Goal: Information Seeking & Learning: Learn about a topic

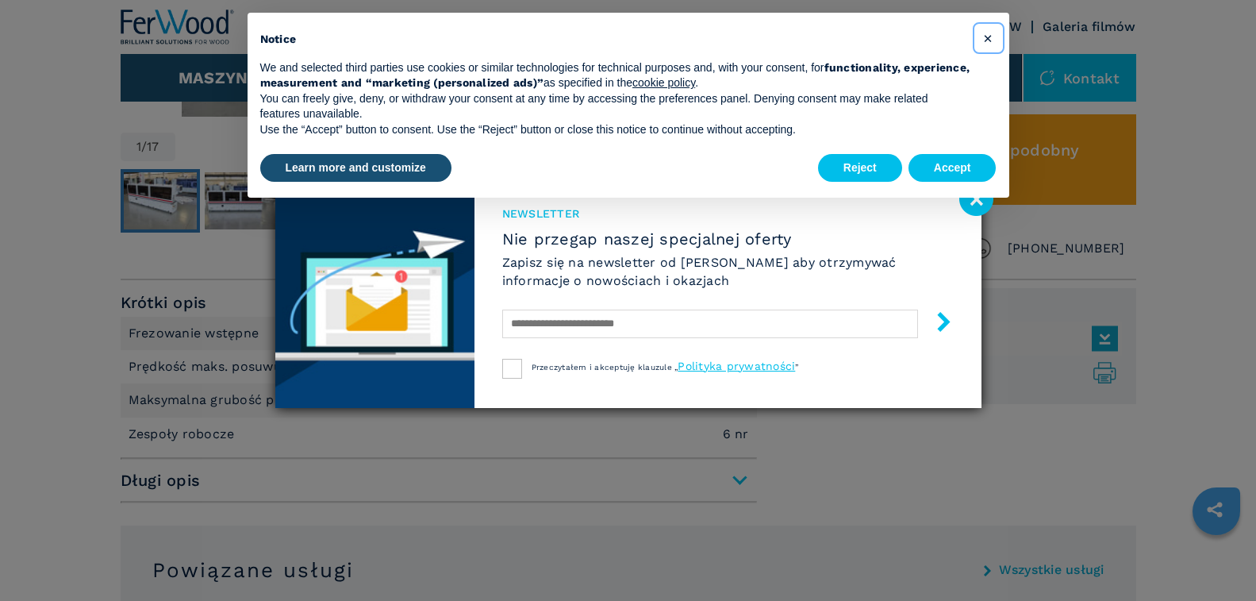
click at [987, 40] on span "×" at bounding box center [988, 38] width 10 height 19
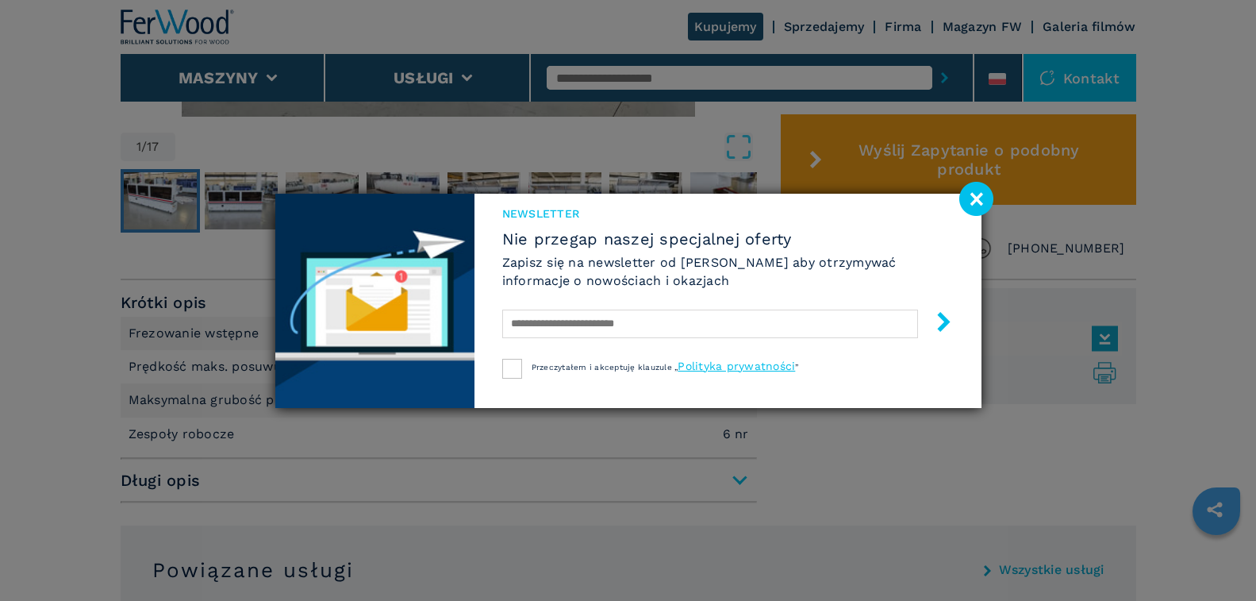
click at [975, 201] on image at bounding box center [977, 199] width 34 height 34
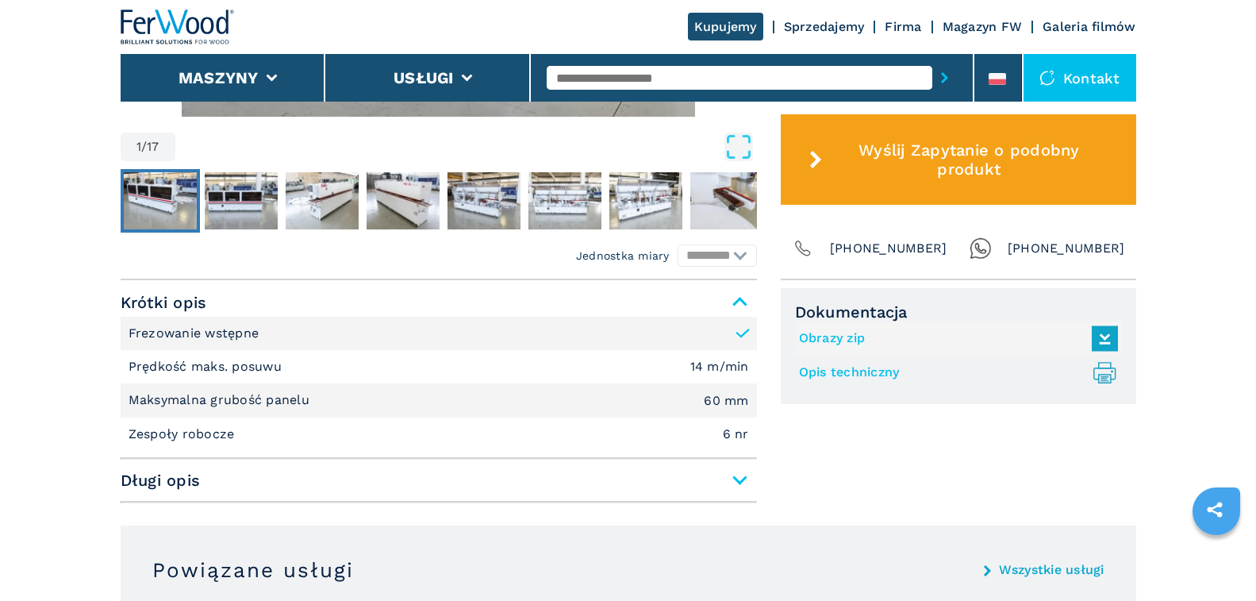
click at [739, 479] on span "Długi opis" at bounding box center [439, 480] width 637 height 29
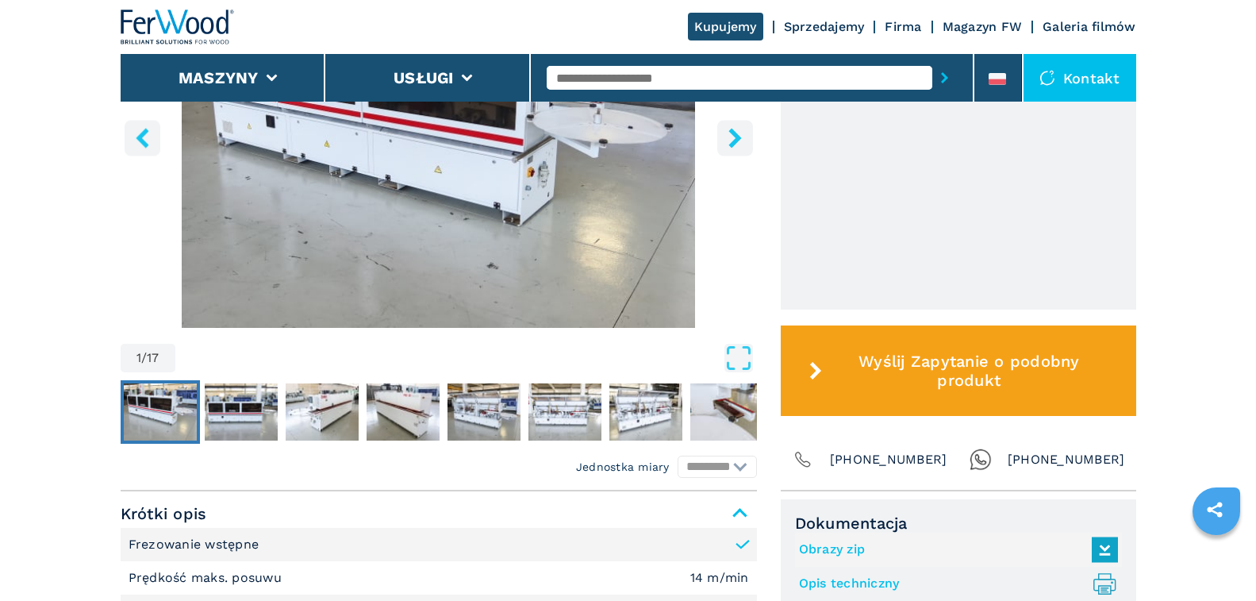
scroll to position [503, 0]
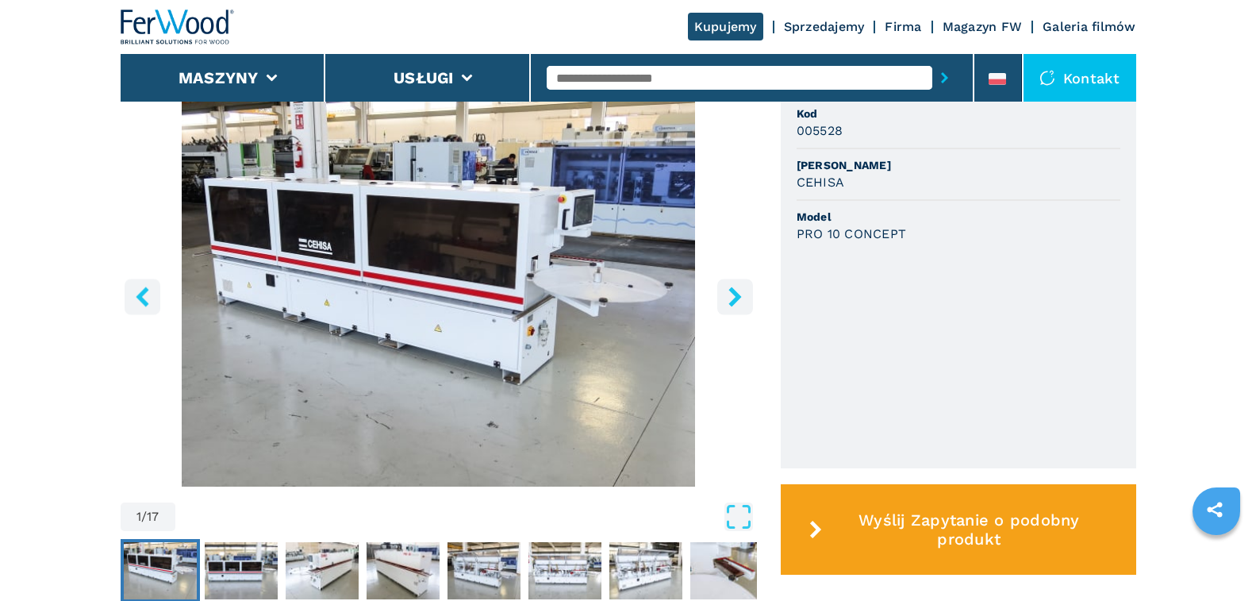
click at [734, 294] on icon "right-button" at bounding box center [735, 297] width 13 height 20
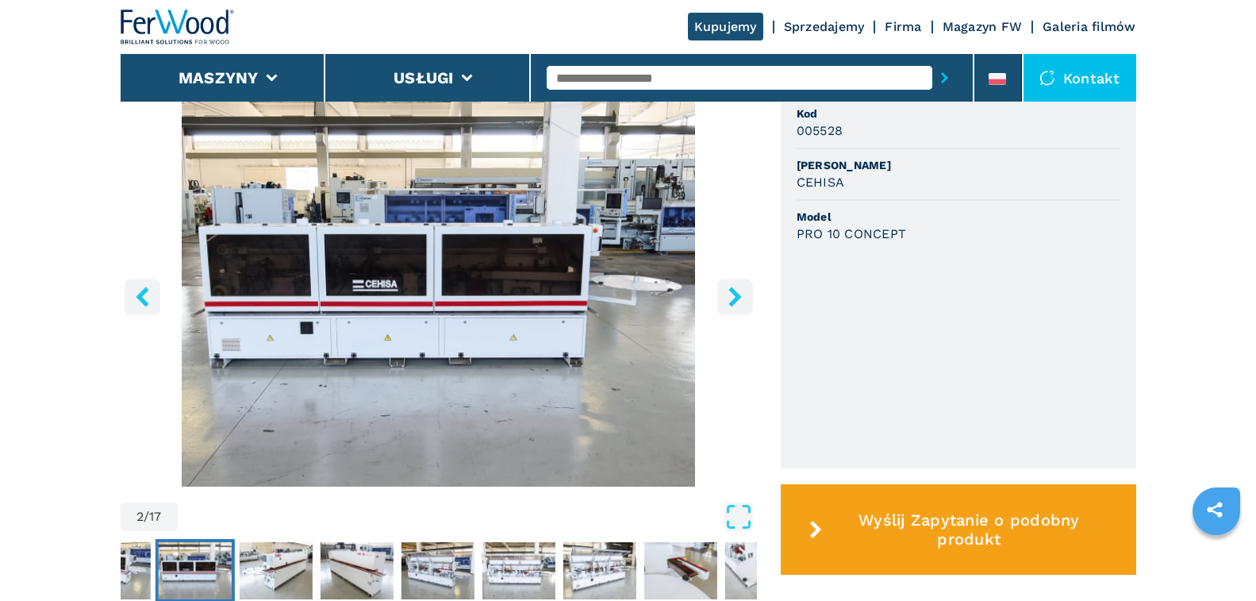
click at [734, 294] on icon "right-button" at bounding box center [735, 297] width 13 height 20
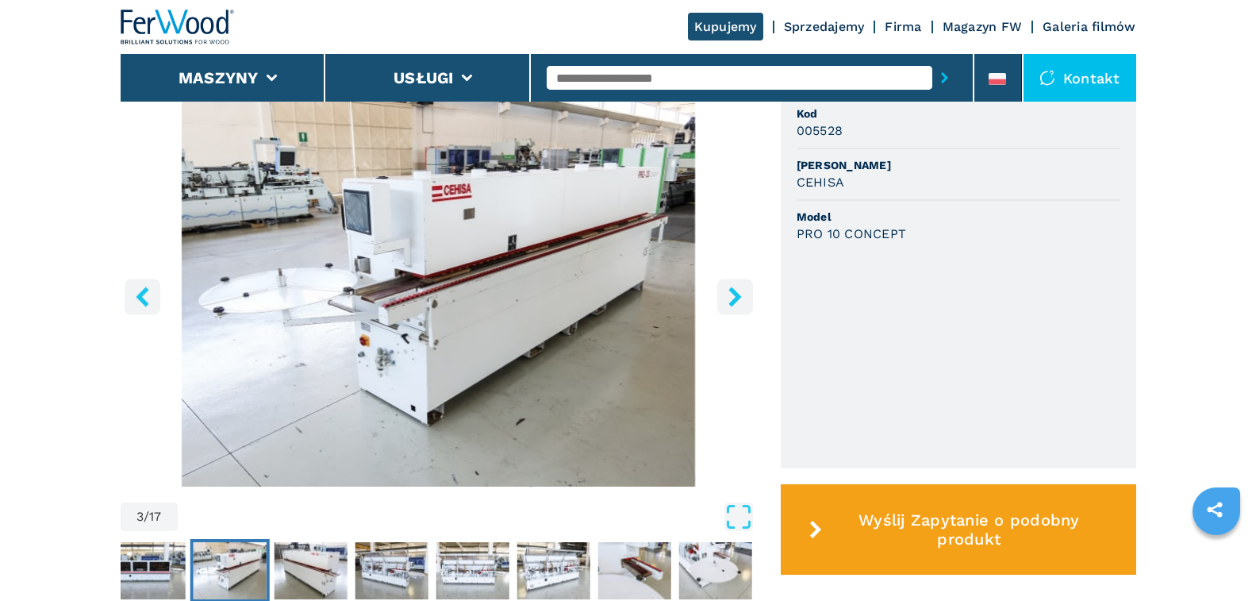
click at [734, 294] on icon "right-button" at bounding box center [735, 297] width 13 height 20
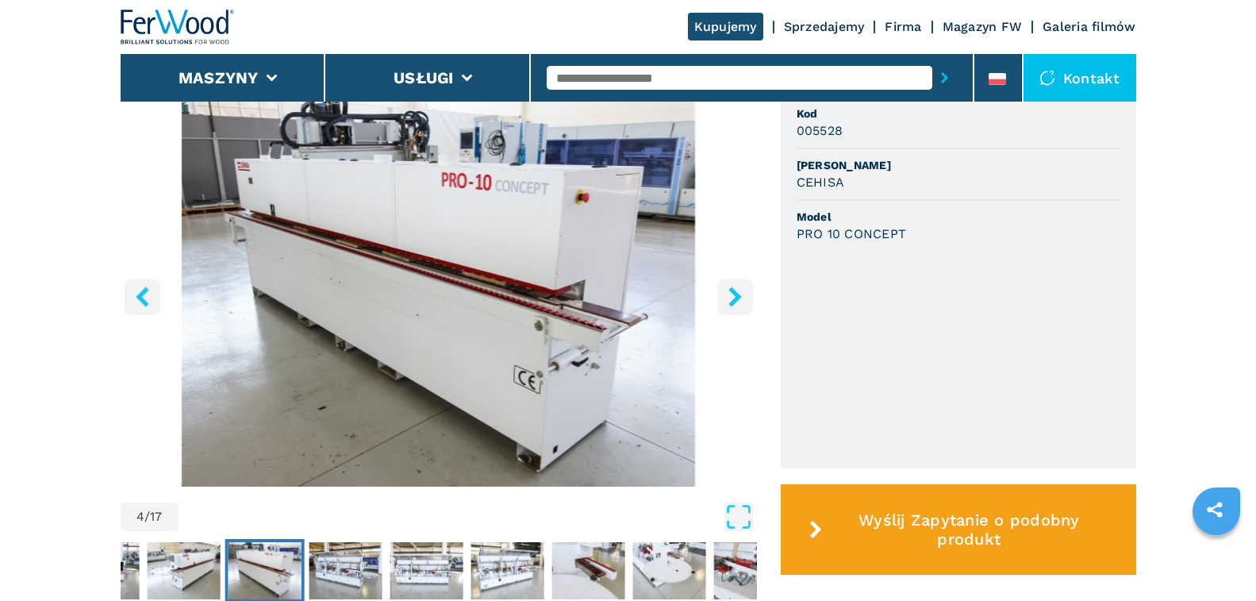
click at [734, 294] on icon "right-button" at bounding box center [735, 297] width 13 height 20
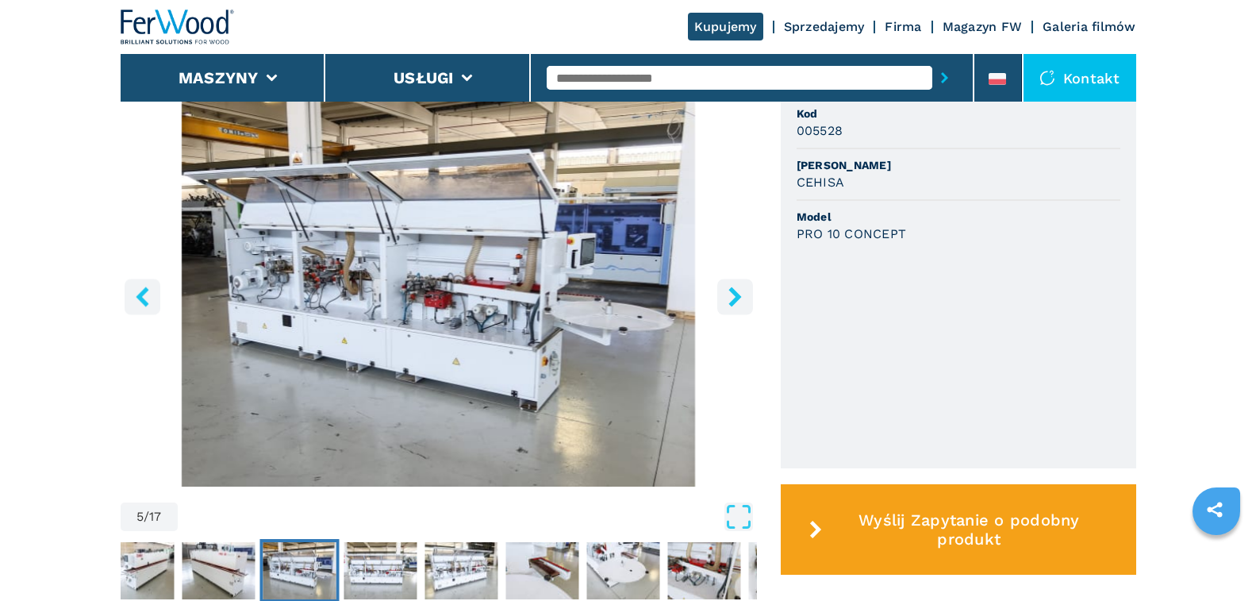
click at [734, 294] on icon "right-button" at bounding box center [735, 297] width 13 height 20
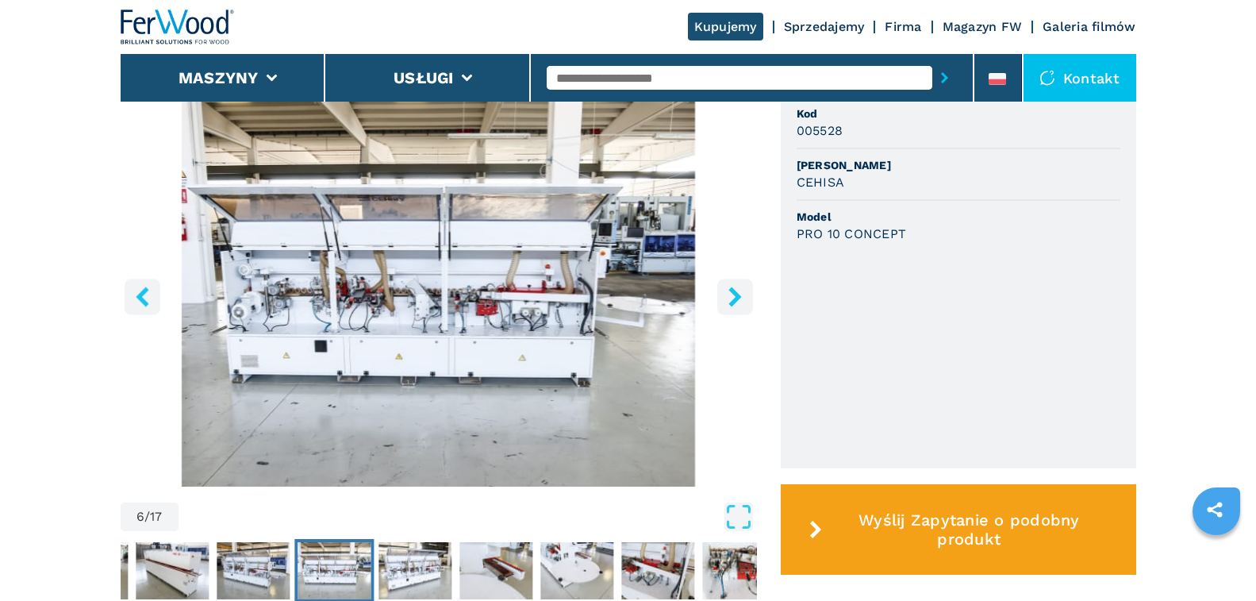
click at [734, 294] on icon "right-button" at bounding box center [735, 297] width 13 height 20
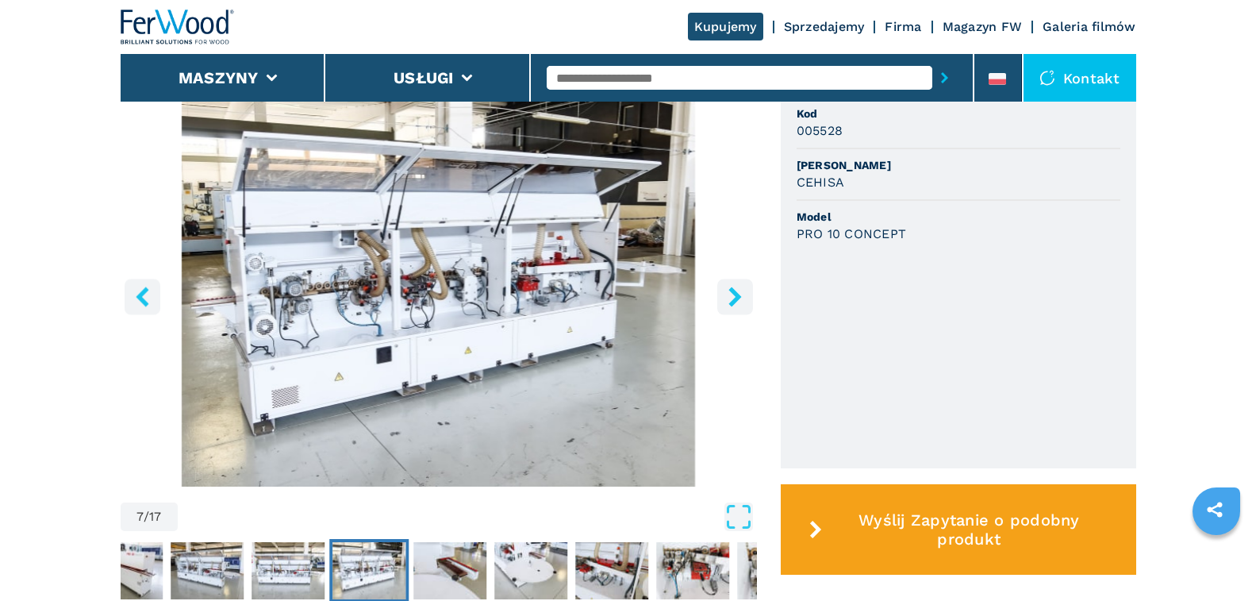
click at [734, 294] on icon "right-button" at bounding box center [735, 297] width 13 height 20
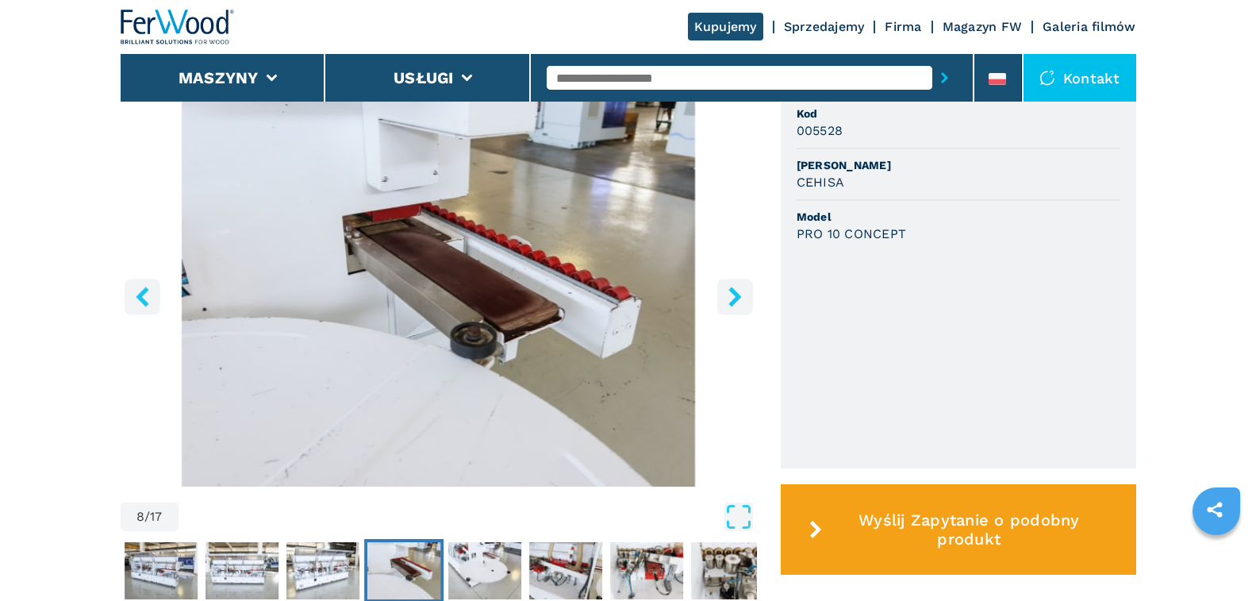
click at [734, 294] on icon "right-button" at bounding box center [735, 297] width 13 height 20
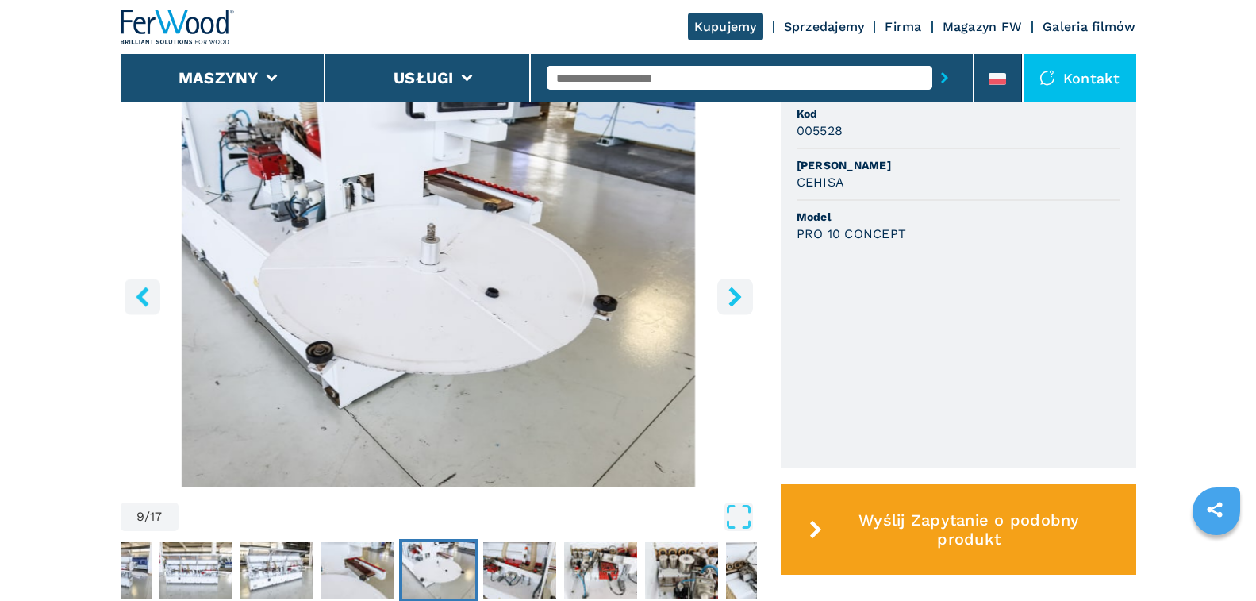
click at [131, 292] on button "left-button" at bounding box center [143, 297] width 36 height 36
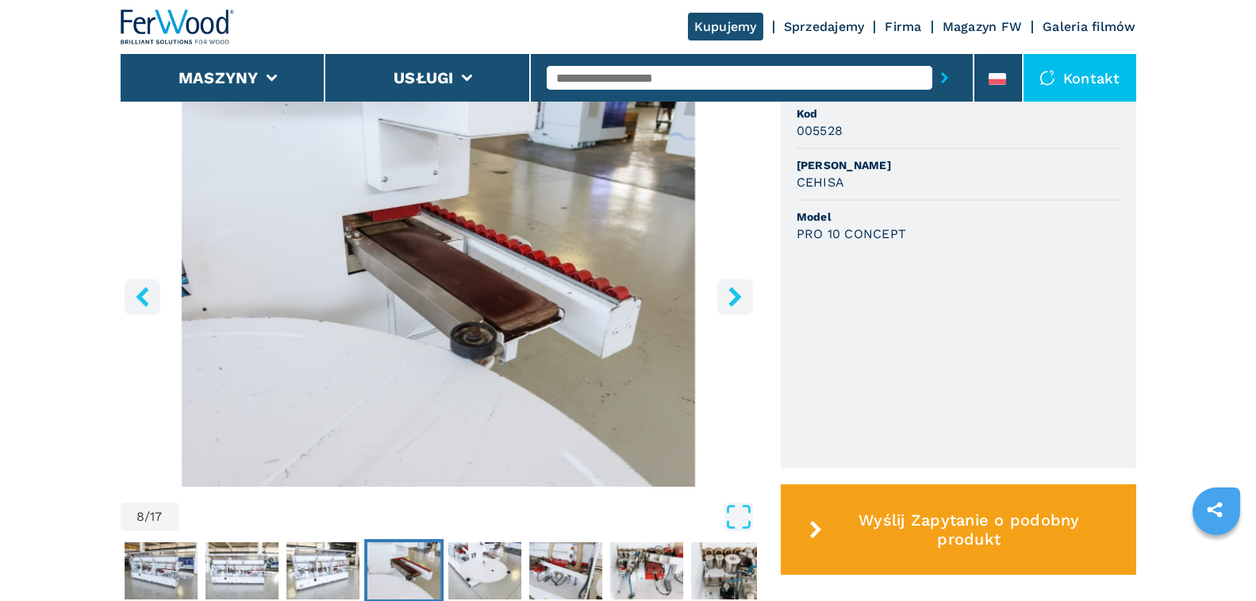
click at [739, 293] on icon "right-button" at bounding box center [735, 297] width 20 height 20
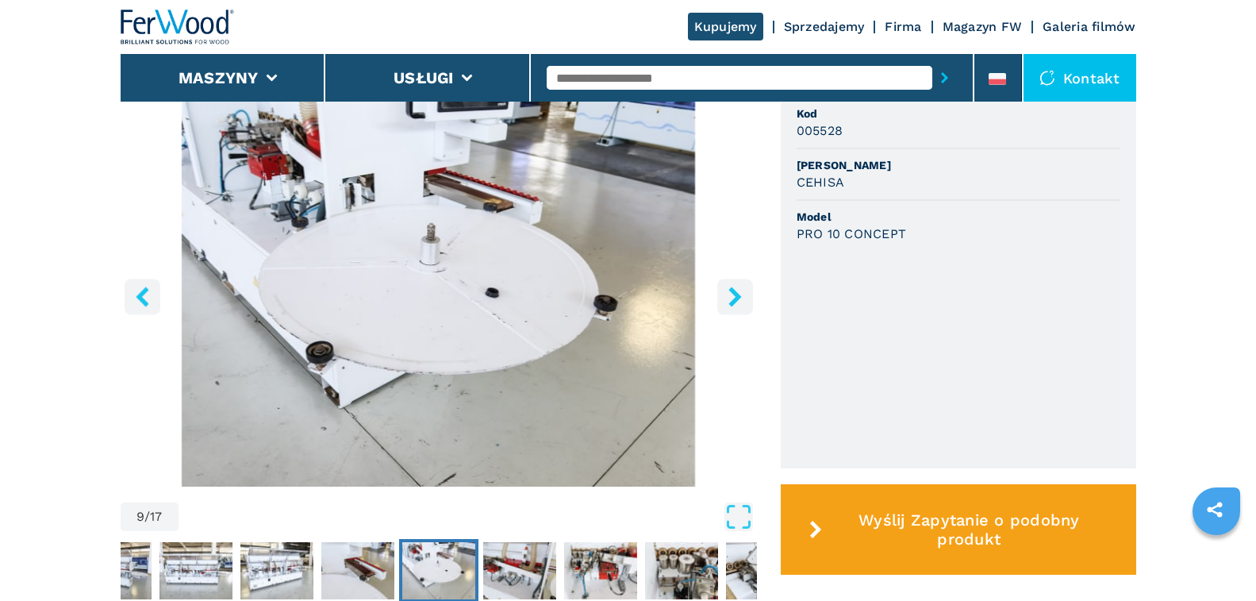
click at [739, 293] on icon "right-button" at bounding box center [735, 297] width 20 height 20
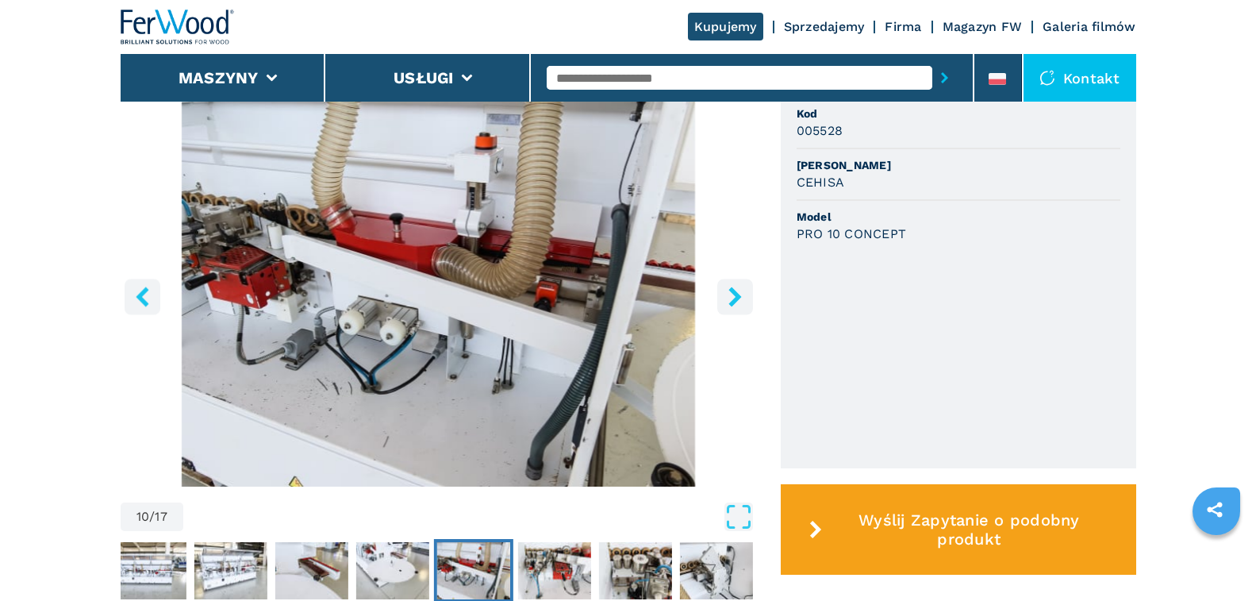
click at [739, 293] on icon "right-button" at bounding box center [735, 297] width 20 height 20
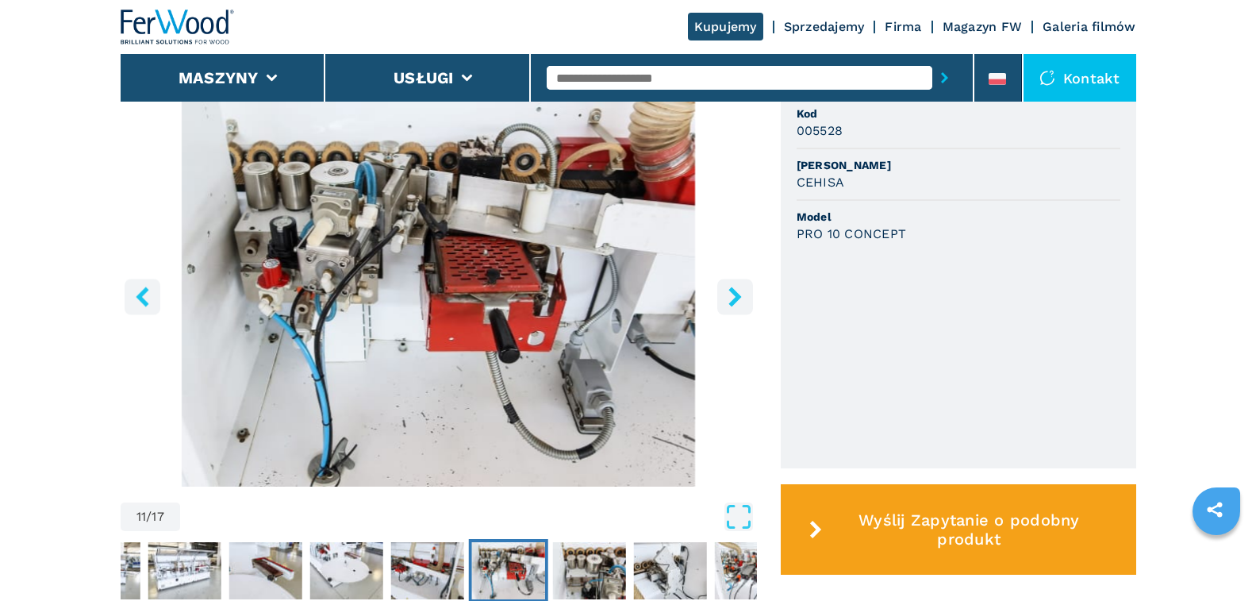
click at [740, 293] on icon "right-button" at bounding box center [735, 297] width 20 height 20
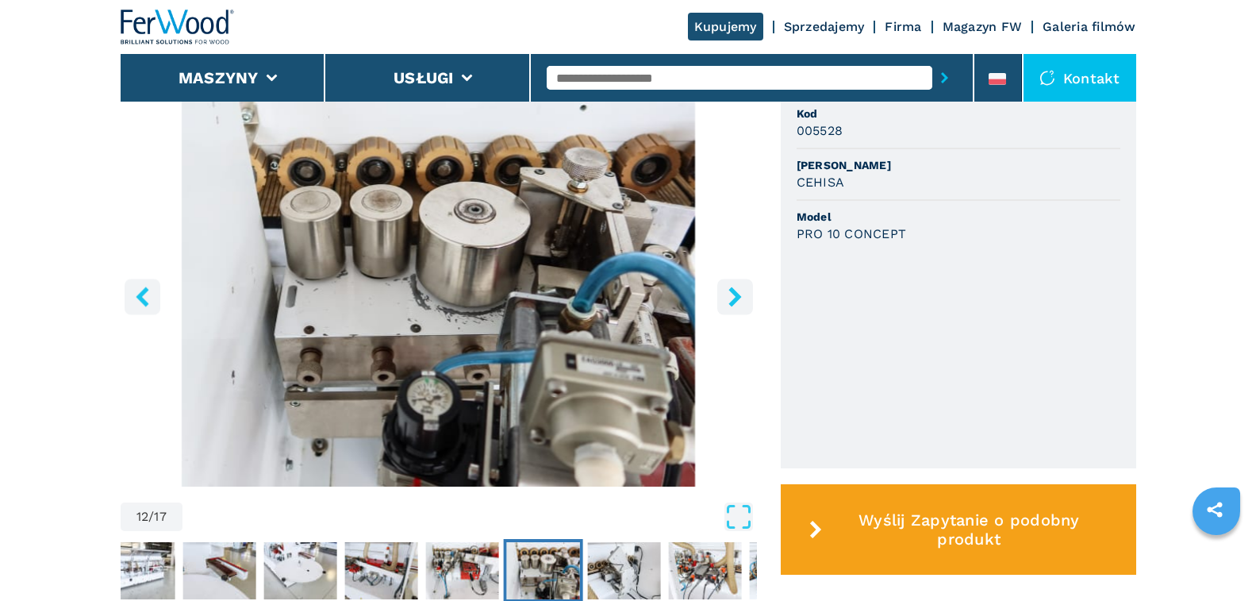
click at [740, 292] on icon "right-button" at bounding box center [735, 297] width 20 height 20
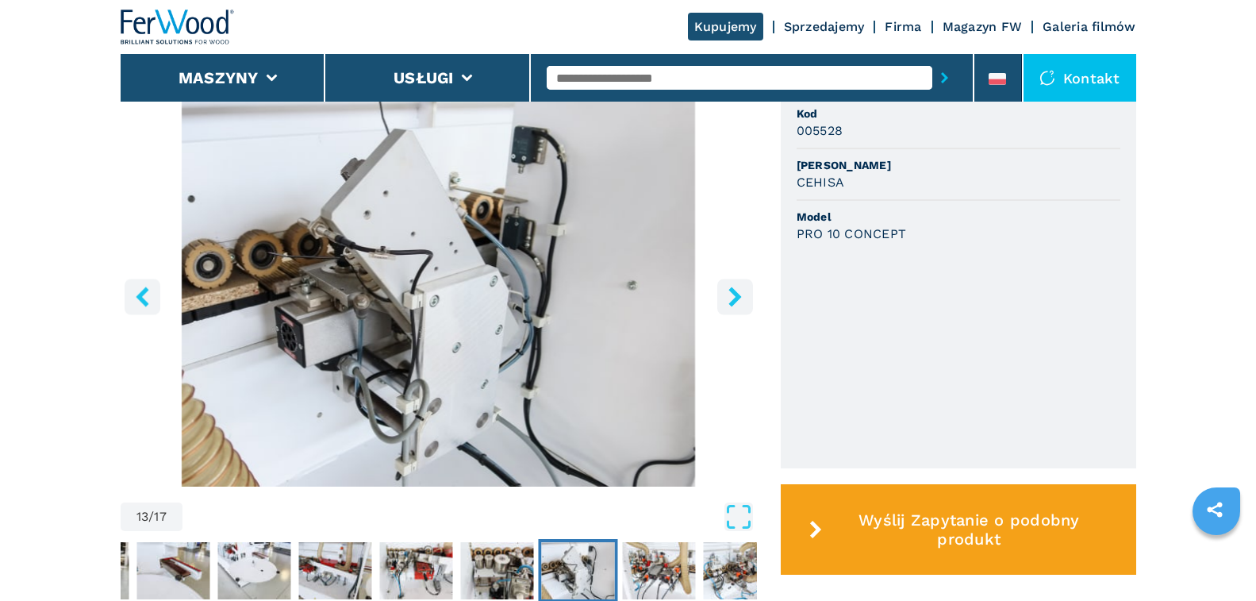
click at [740, 292] on icon "right-button" at bounding box center [735, 297] width 20 height 20
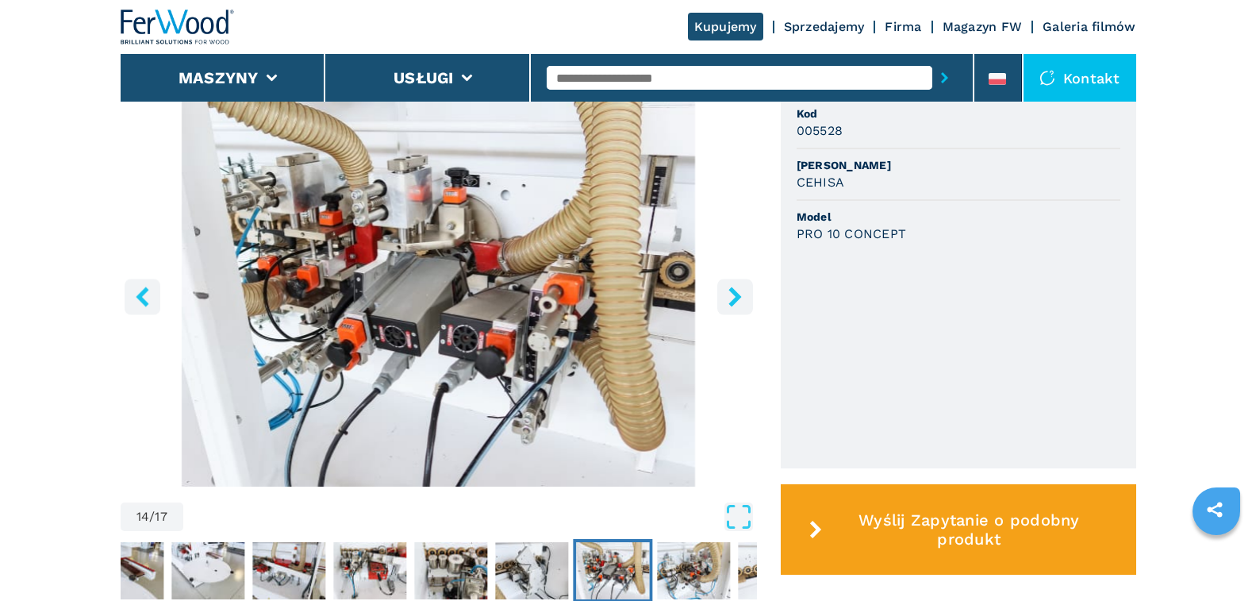
click at [740, 292] on icon "right-button" at bounding box center [735, 297] width 20 height 20
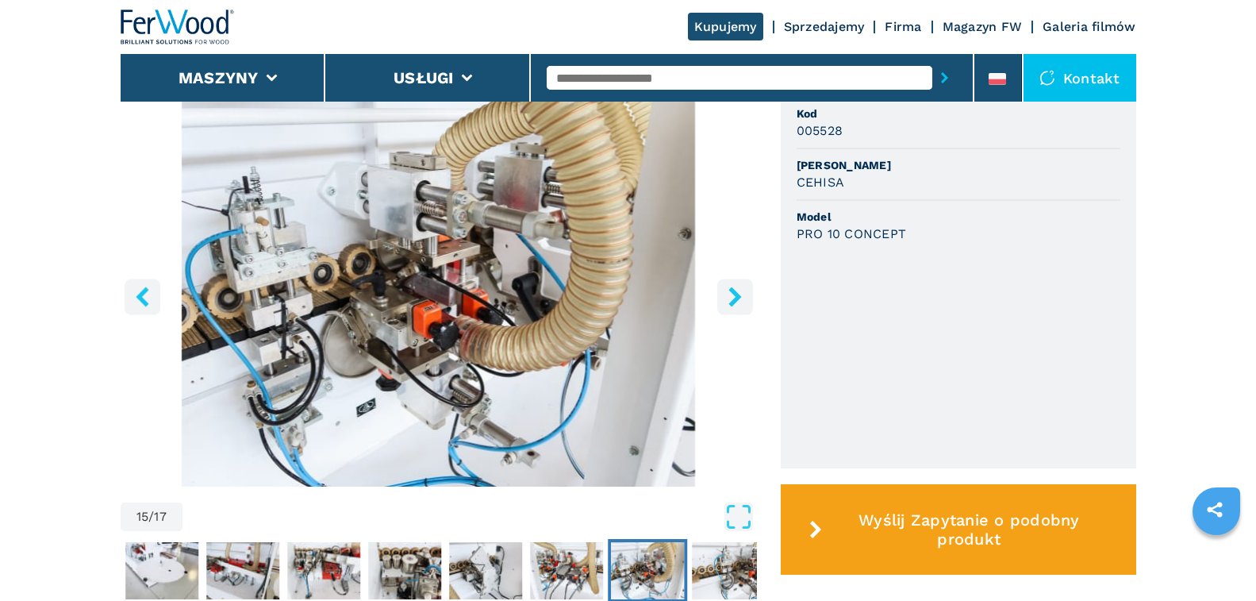
click at [740, 292] on icon "right-button" at bounding box center [735, 297] width 20 height 20
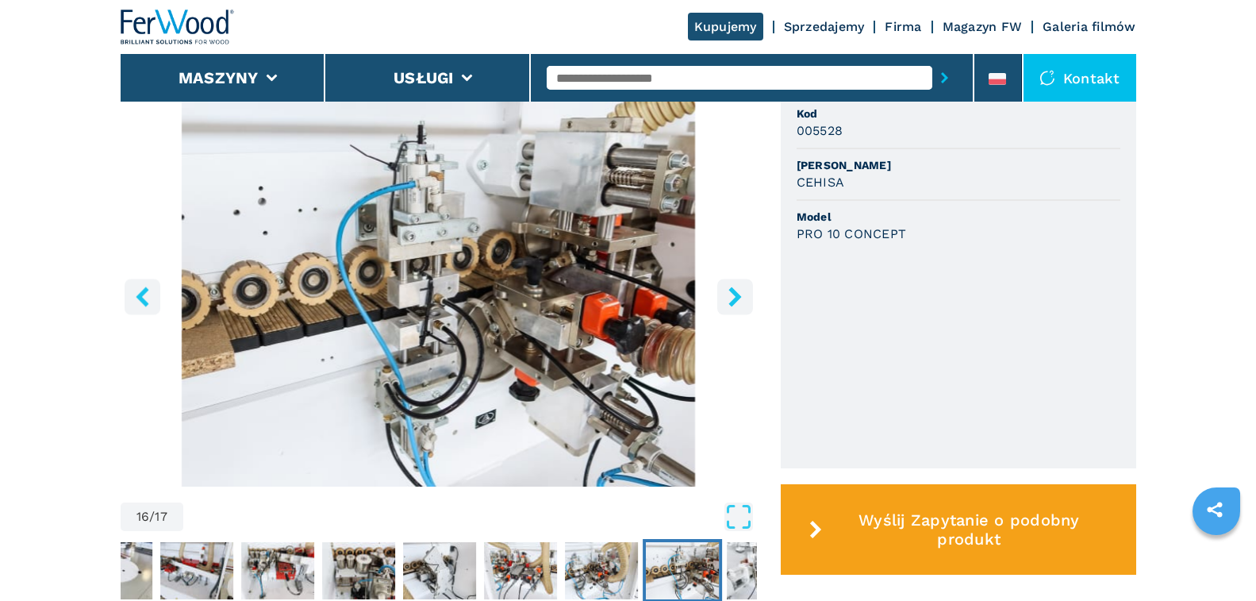
click at [740, 292] on icon "right-button" at bounding box center [735, 297] width 20 height 20
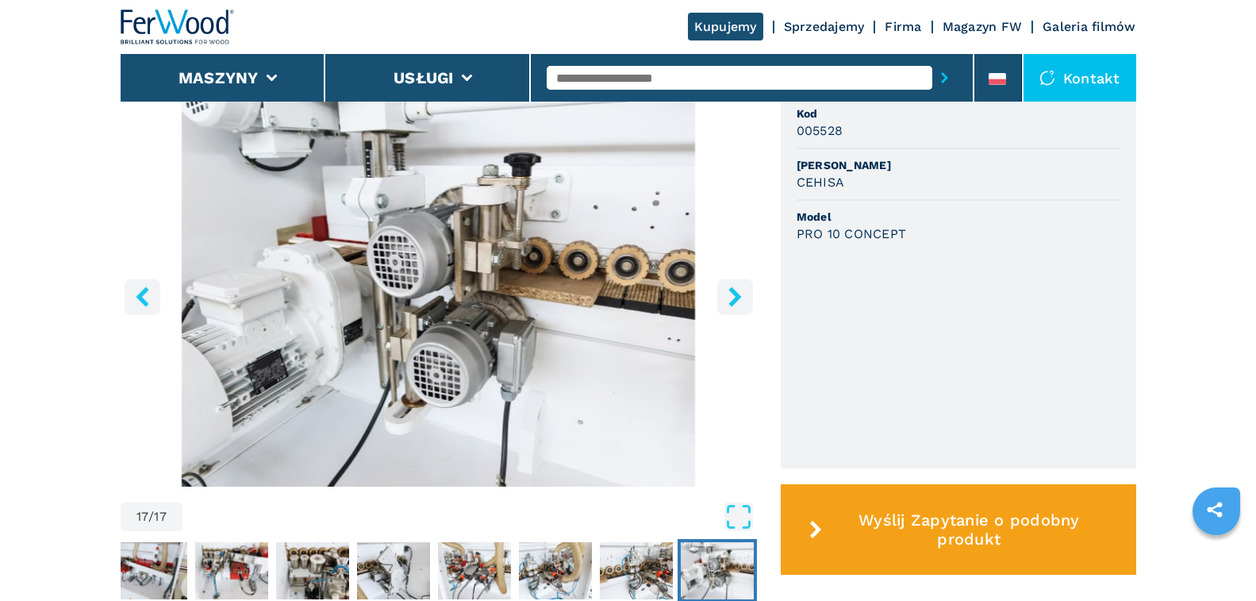
click at [740, 292] on icon "right-button" at bounding box center [735, 297] width 20 height 20
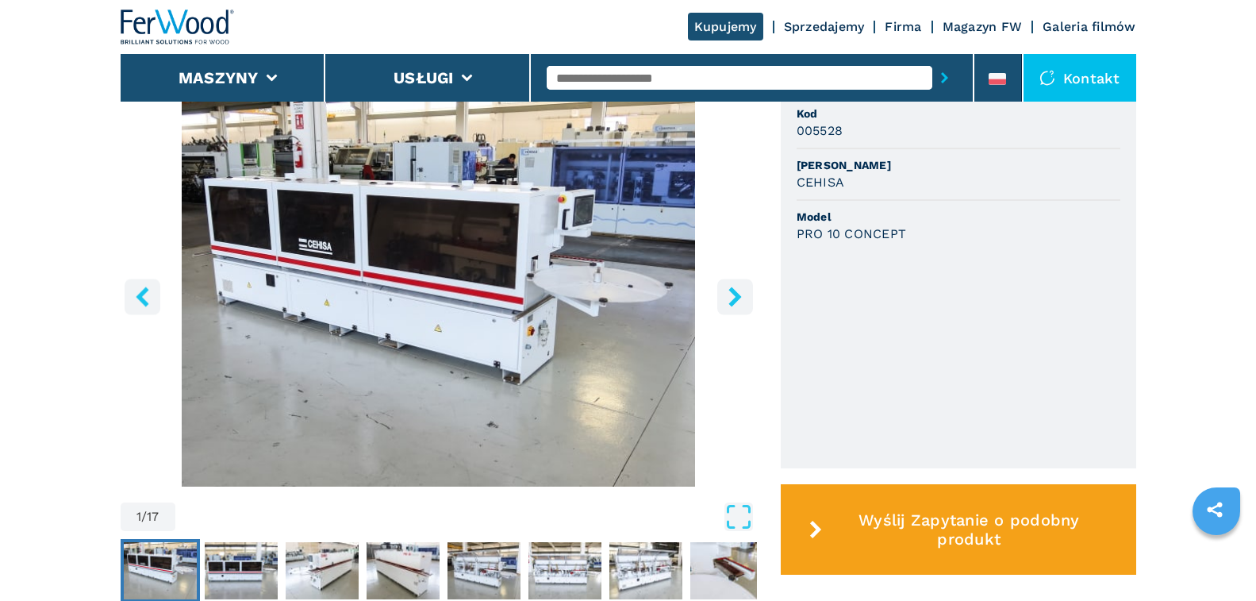
click at [740, 292] on icon "right-button" at bounding box center [735, 297] width 20 height 20
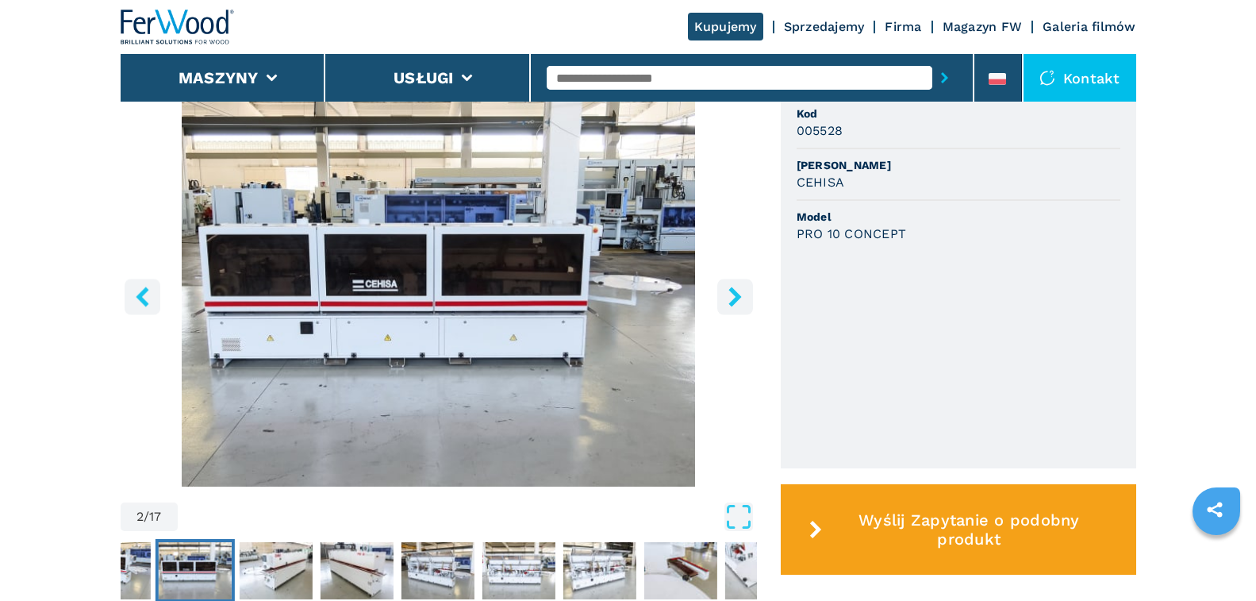
click at [740, 292] on icon "right-button" at bounding box center [735, 297] width 20 height 20
